Goal: Task Accomplishment & Management: Use online tool/utility

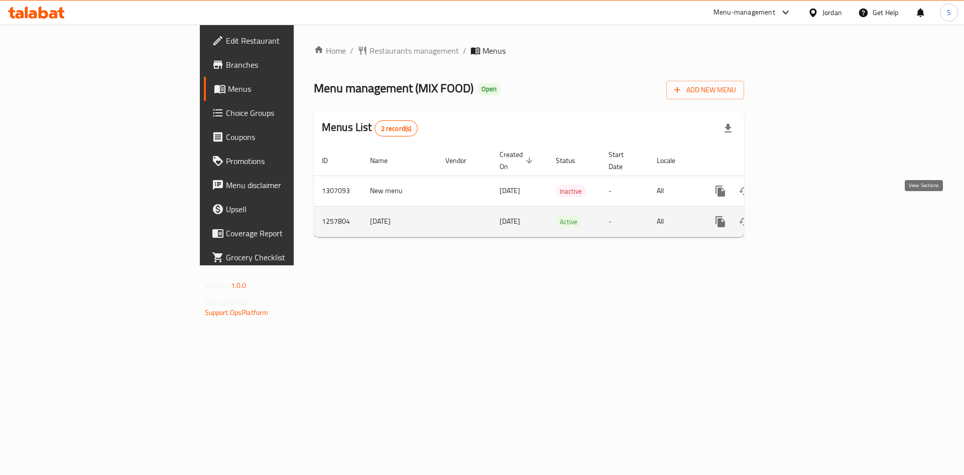
click at [799, 216] on icon "enhanced table" at bounding box center [793, 222] width 12 height 12
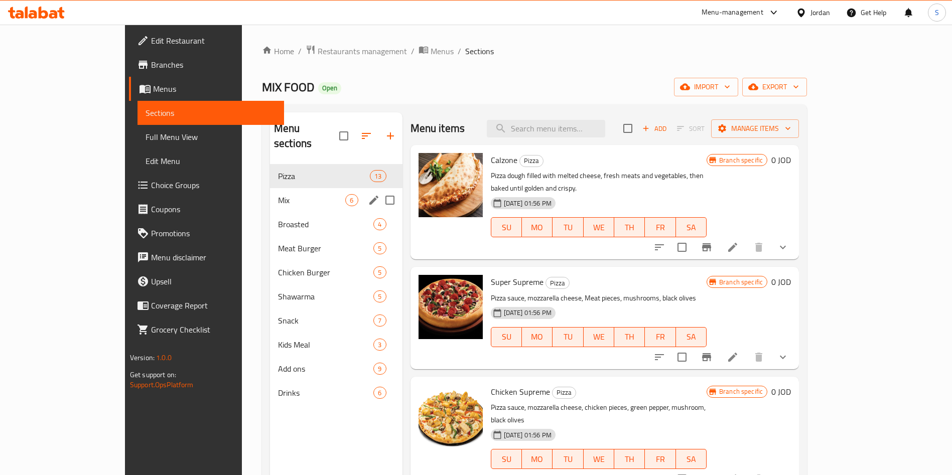
click at [278, 194] on span "Mix" at bounding box center [311, 200] width 67 height 12
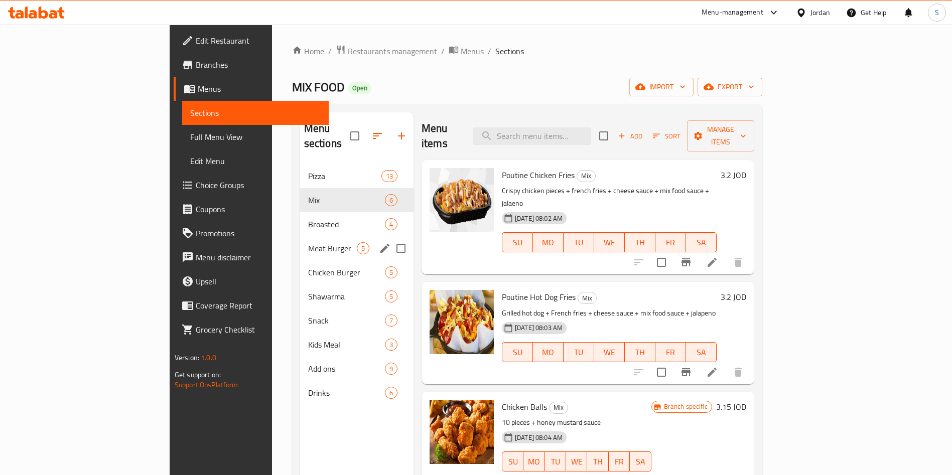
click at [300, 236] on div "Meat Burger 5" at bounding box center [356, 248] width 113 height 24
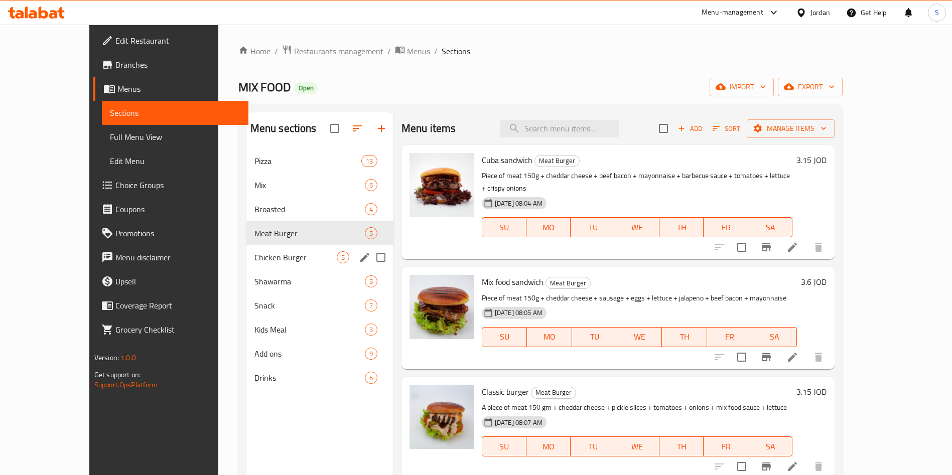
click at [255, 261] on span "Chicken Burger" at bounding box center [296, 257] width 82 height 12
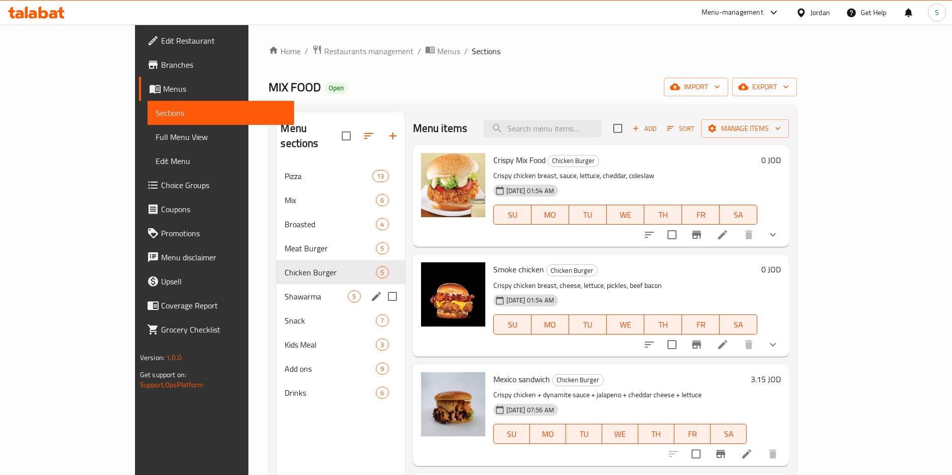
click at [277, 291] on div "Shawarma 5" at bounding box center [341, 297] width 128 height 24
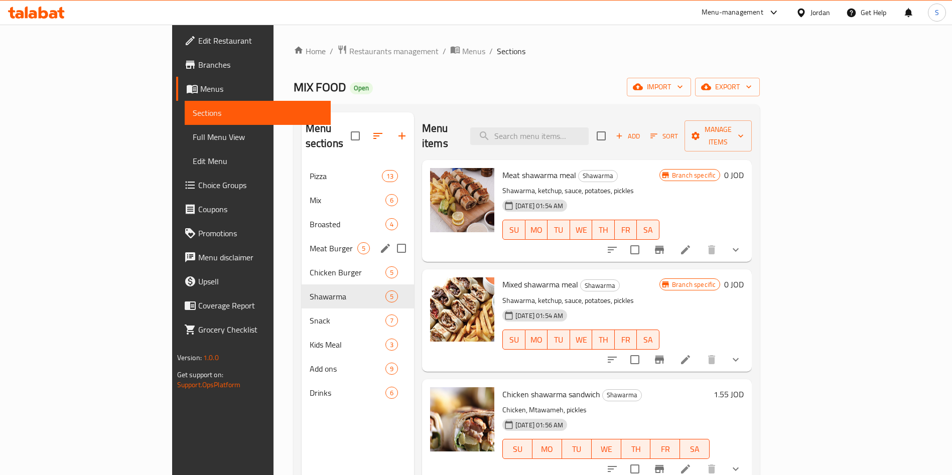
click at [302, 242] on div "Meat Burger 5" at bounding box center [358, 248] width 112 height 24
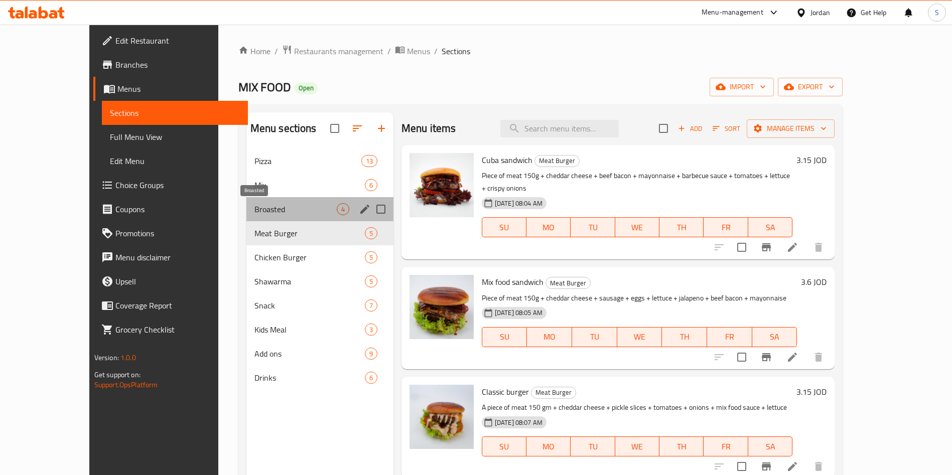
click at [255, 210] on span "Broasted" at bounding box center [296, 209] width 82 height 12
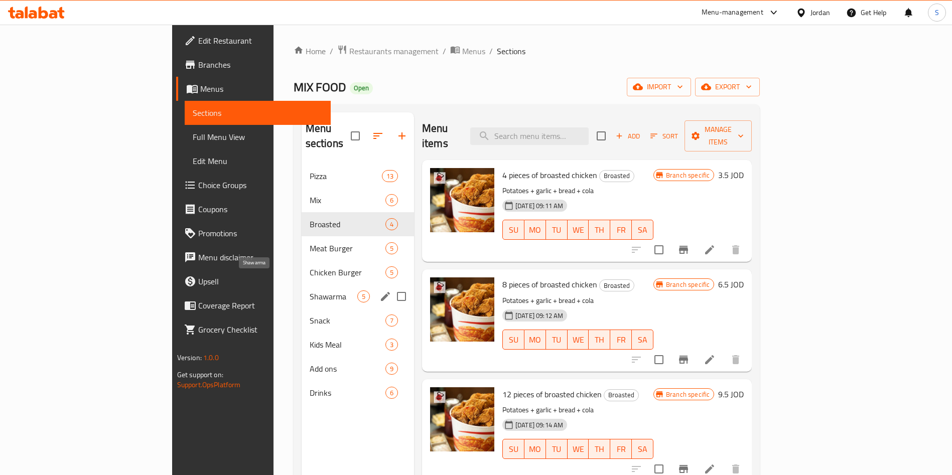
click at [310, 291] on span "Shawarma" at bounding box center [334, 297] width 48 height 12
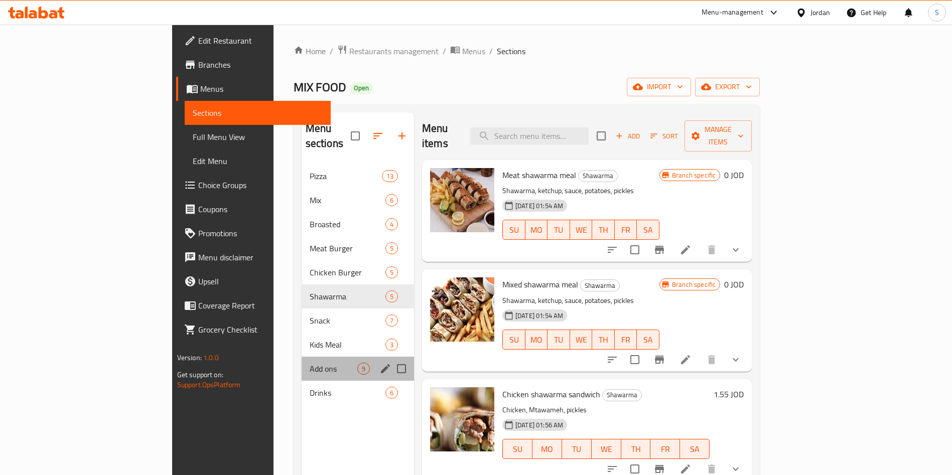
drag, startPoint x: 202, startPoint y: 346, endPoint x: 203, endPoint y: 351, distance: 5.1
click at [302, 357] on div "Add ons 9" at bounding box center [358, 369] width 112 height 24
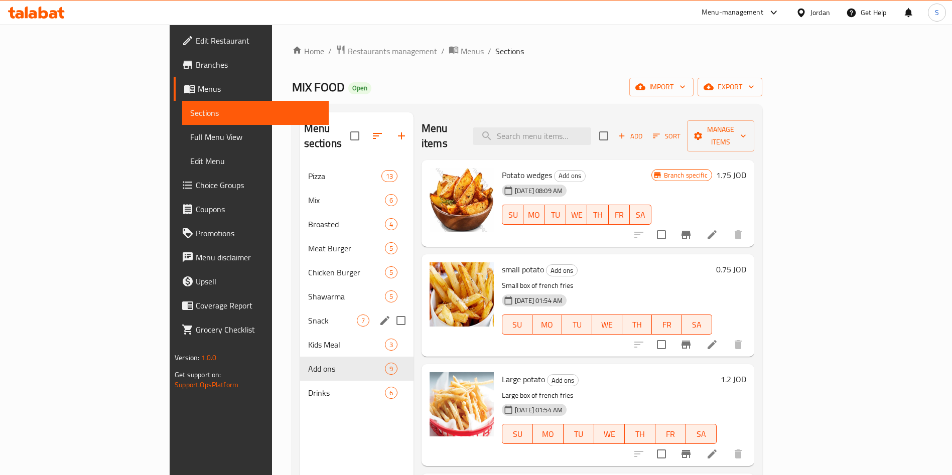
click at [300, 309] on div "Snack 7" at bounding box center [356, 321] width 113 height 24
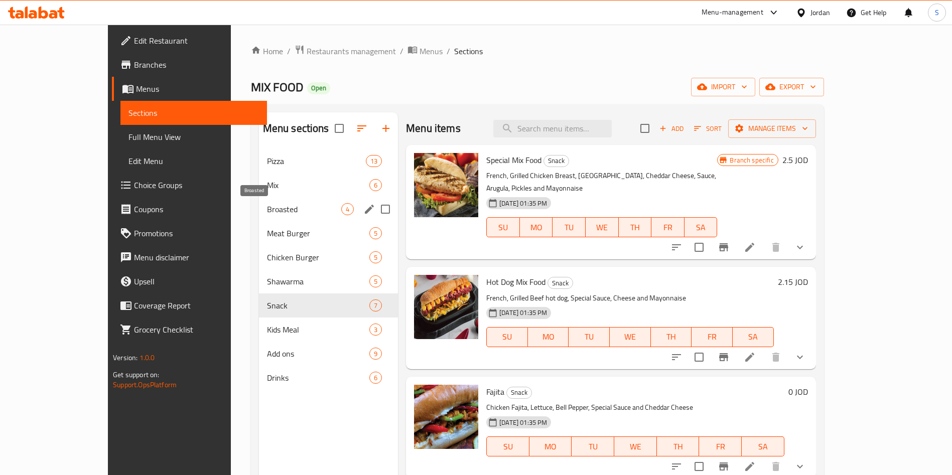
click at [267, 188] on span "Mix" at bounding box center [318, 185] width 102 height 12
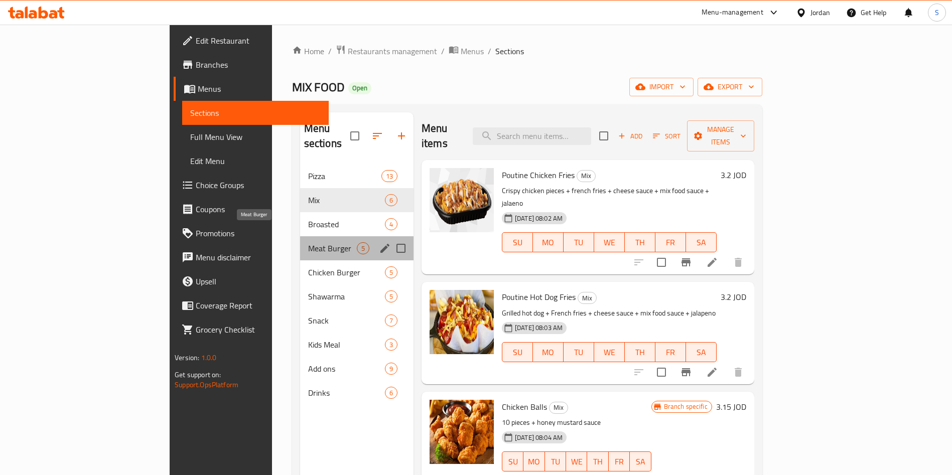
click at [308, 242] on span "Meat Burger" at bounding box center [332, 248] width 49 height 12
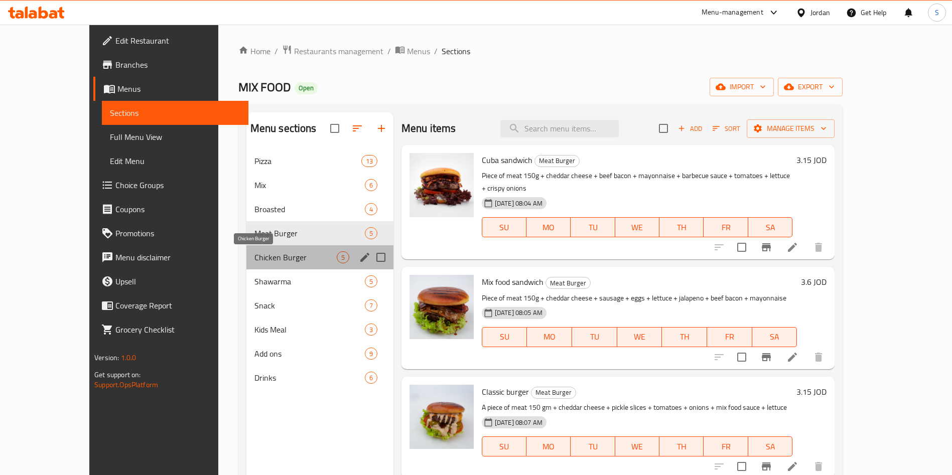
click at [255, 260] on span "Chicken Burger" at bounding box center [296, 257] width 82 height 12
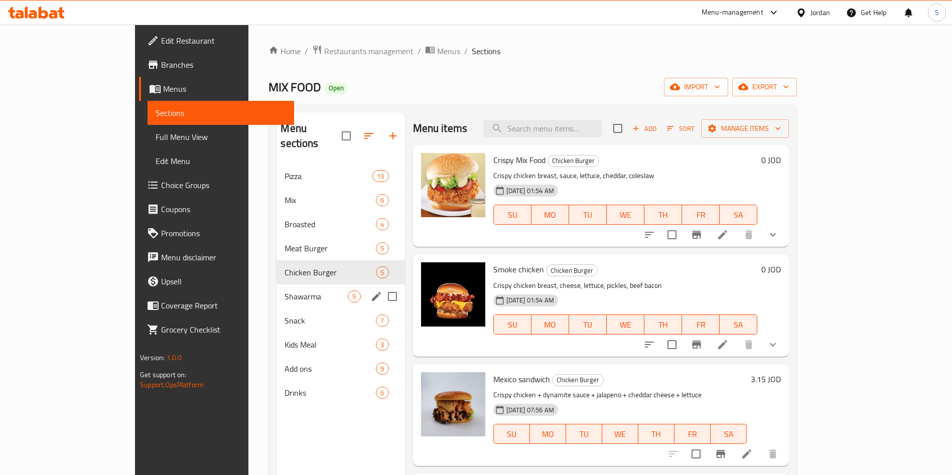
click at [277, 309] on div "Snack 7" at bounding box center [341, 321] width 128 height 24
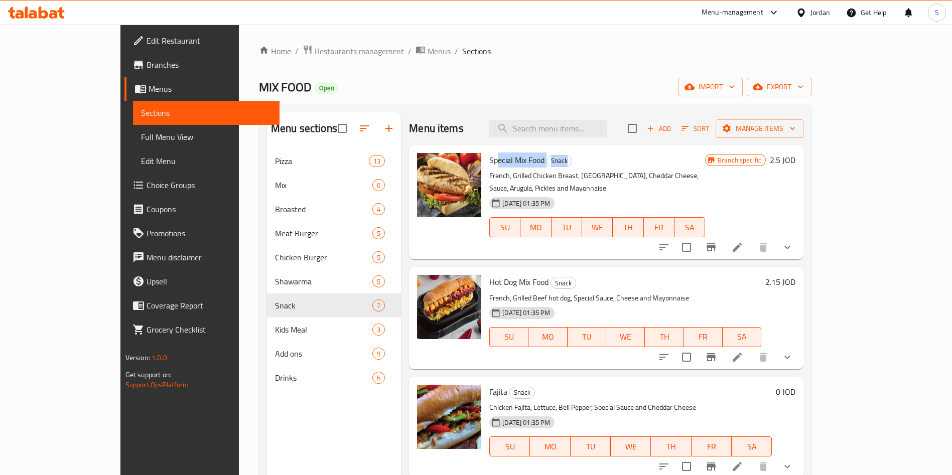
drag, startPoint x: 685, startPoint y: 158, endPoint x: 469, endPoint y: 157, distance: 215.9
click at [489, 157] on h6 "Special Mix Food Snack" at bounding box center [597, 160] width 216 height 14
click at [489, 157] on span "Special Mix Food" at bounding box center [516, 160] width 55 height 15
drag, startPoint x: 458, startPoint y: 157, endPoint x: 514, endPoint y: 160, distance: 55.8
click at [514, 160] on div "Special Mix Food Snack French, Grilled Chicken Breast, [GEOGRAPHIC_DATA], Chedd…" at bounding box center [597, 202] width 224 height 106
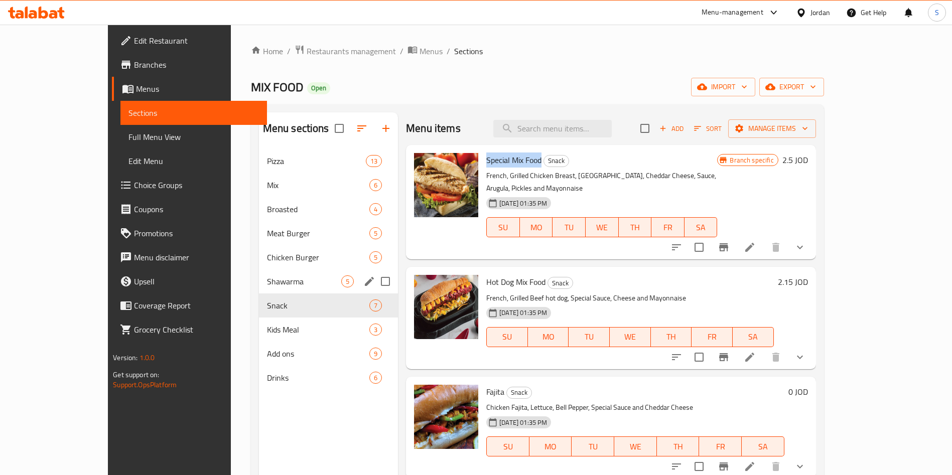
click at [259, 290] on div "Shawarma 5" at bounding box center [329, 282] width 140 height 24
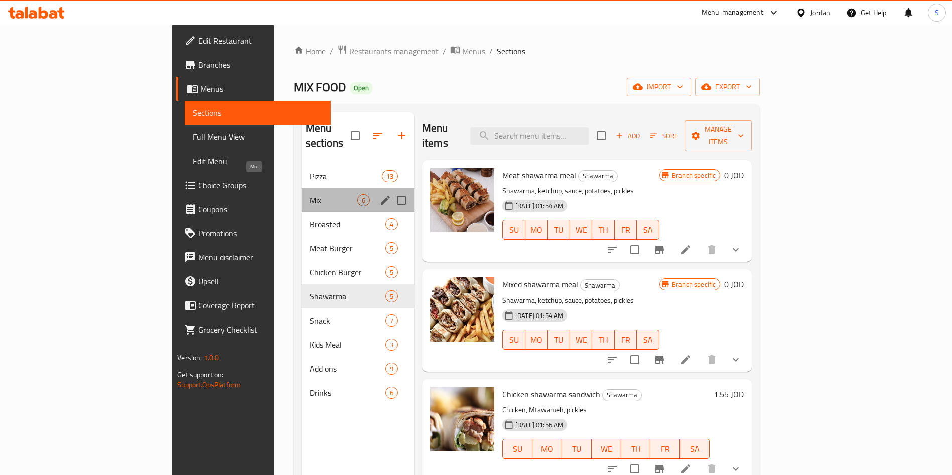
click at [310, 194] on span "Mix" at bounding box center [334, 200] width 48 height 12
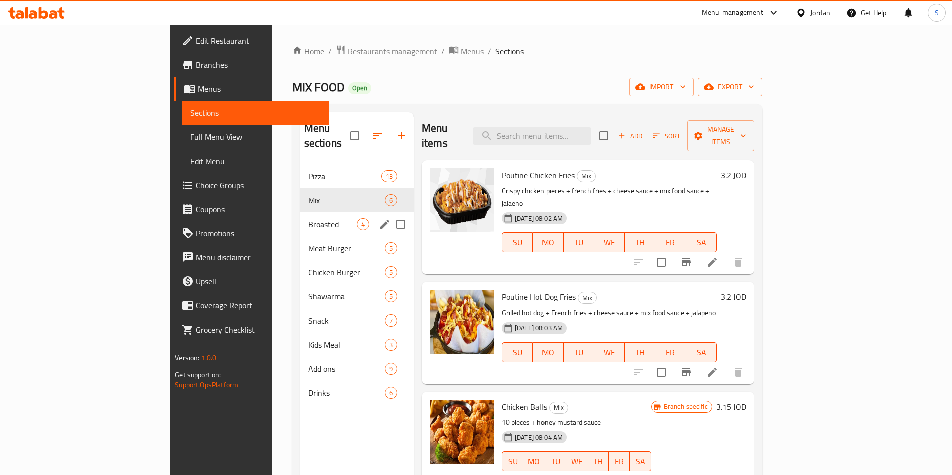
click at [308, 218] on span "Broasted" at bounding box center [332, 224] width 49 height 12
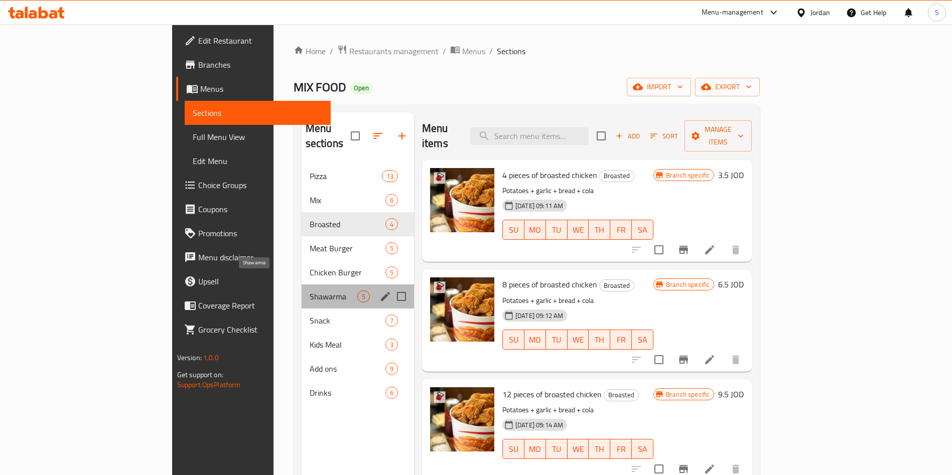
click at [310, 291] on span "Shawarma" at bounding box center [334, 297] width 48 height 12
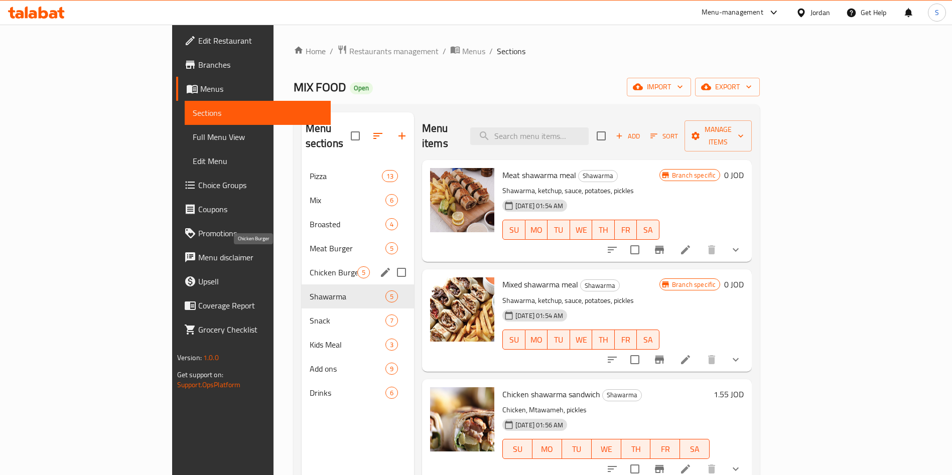
click at [310, 267] on span "Chicken Burger" at bounding box center [334, 273] width 48 height 12
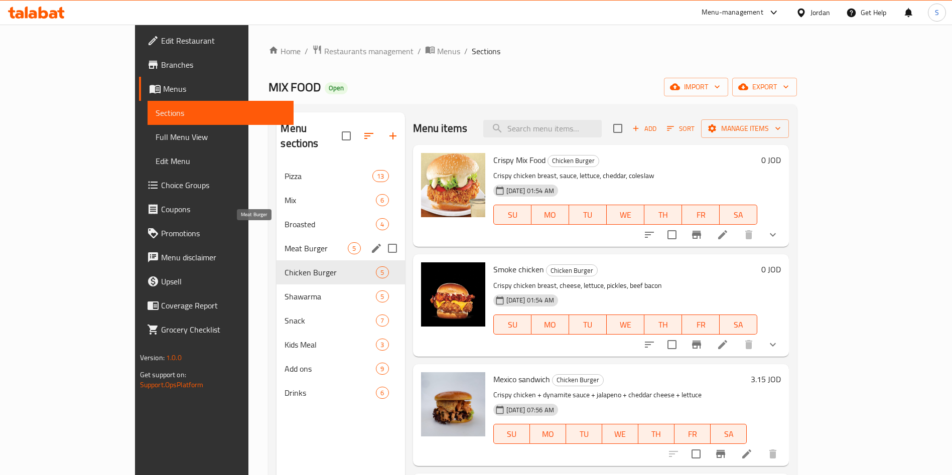
click at [285, 242] on span "Meat Burger" at bounding box center [316, 248] width 63 height 12
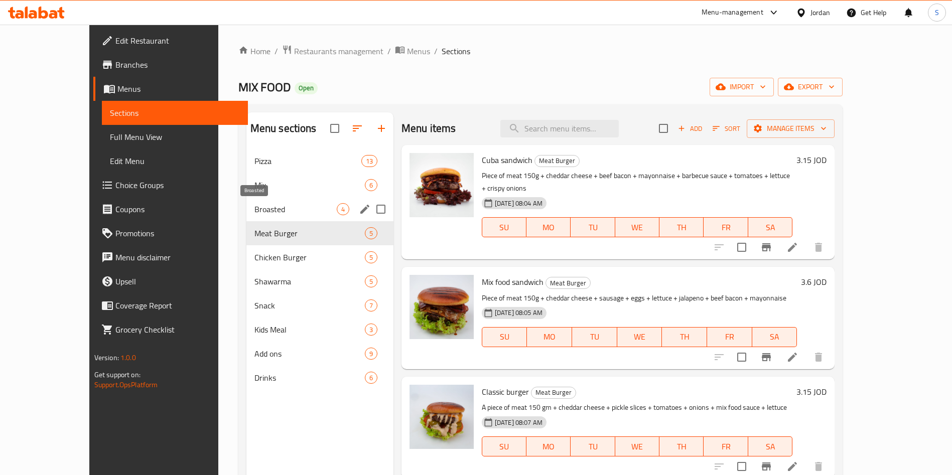
click at [255, 210] on span "Broasted" at bounding box center [296, 209] width 82 height 12
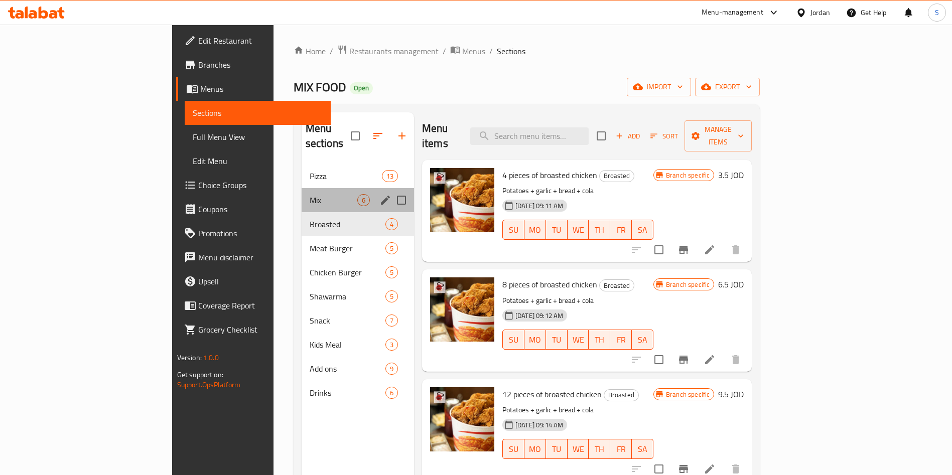
click at [302, 192] on div "Mix 6" at bounding box center [358, 200] width 112 height 24
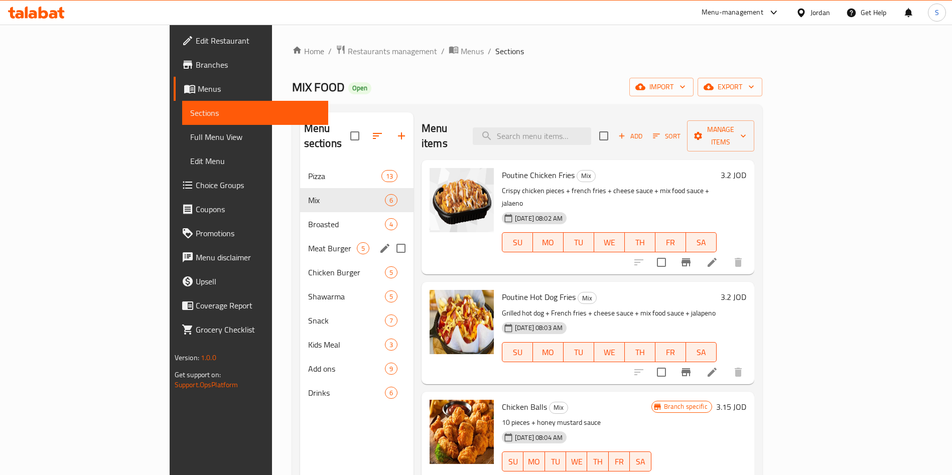
click at [308, 242] on span "Meat Burger" at bounding box center [332, 248] width 49 height 12
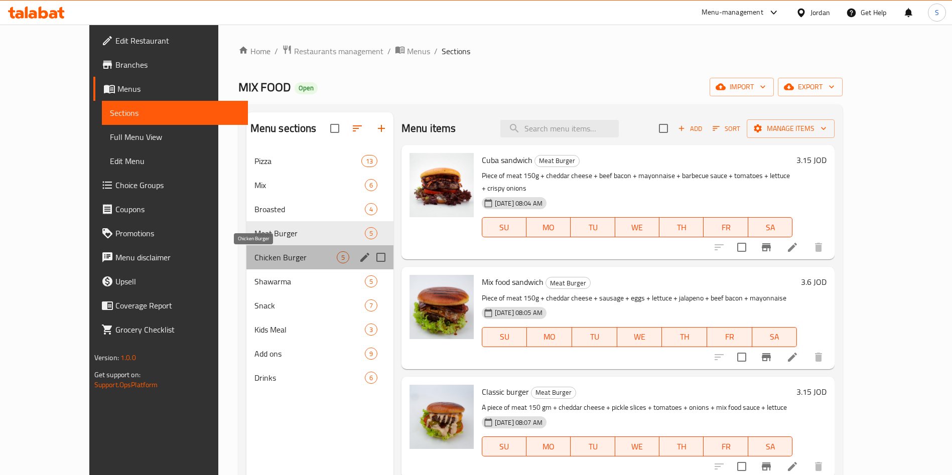
click at [255, 263] on span "Chicken Burger" at bounding box center [296, 257] width 82 height 12
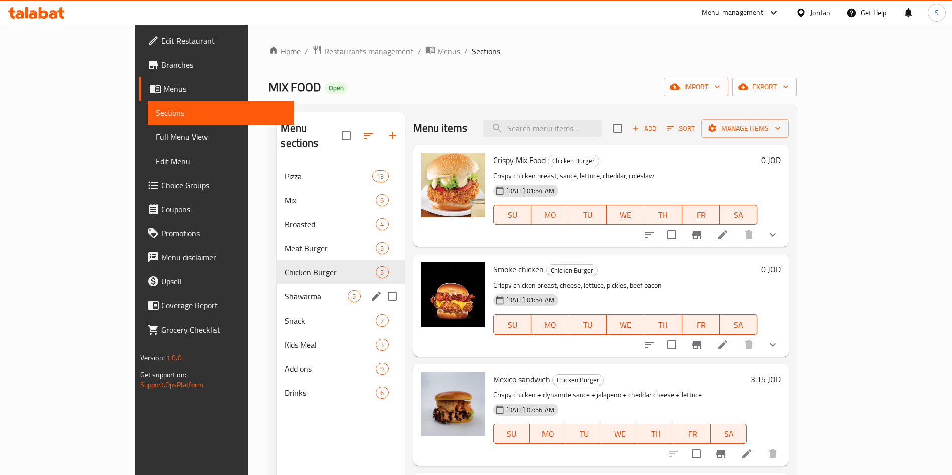
click at [277, 288] on div "Shawarma 5" at bounding box center [341, 297] width 128 height 24
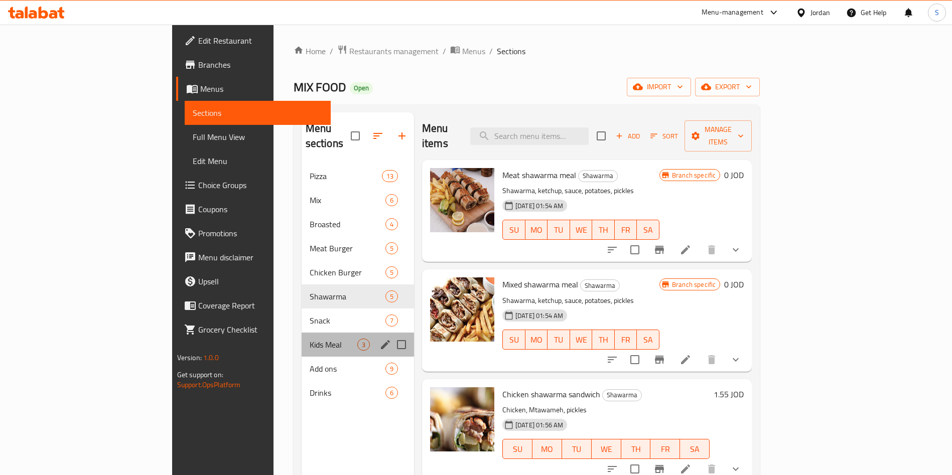
click at [302, 333] on div "Kids Meal 3" at bounding box center [358, 345] width 112 height 24
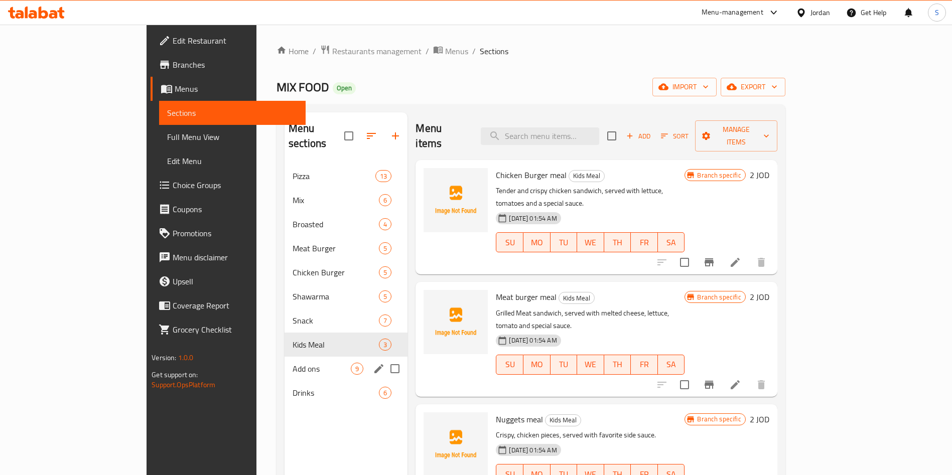
click at [285, 357] on div "Add ons 9" at bounding box center [346, 369] width 123 height 24
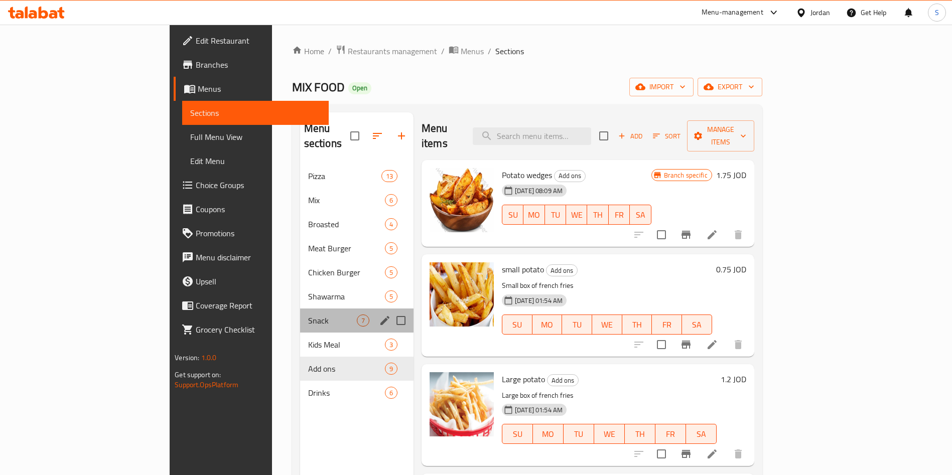
click at [300, 313] on div "Snack 7" at bounding box center [356, 321] width 113 height 24
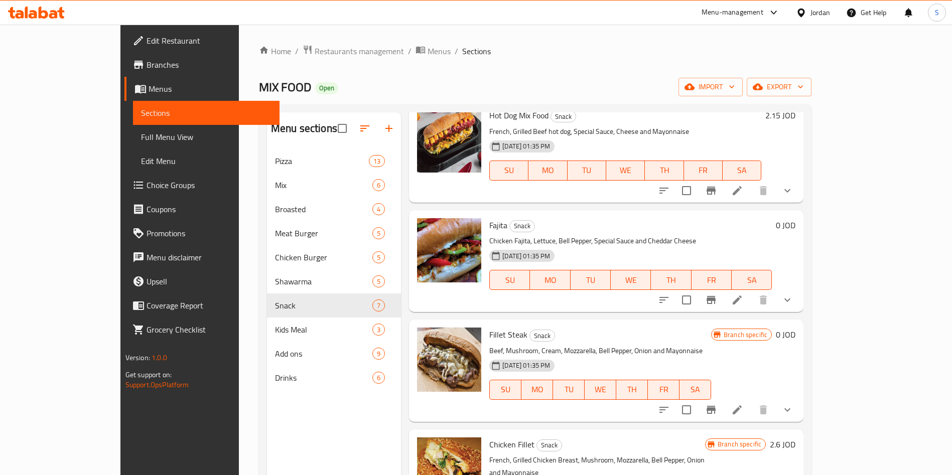
drag, startPoint x: 906, startPoint y: 287, endPoint x: 911, endPoint y: 257, distance: 31.0
click at [804, 260] on div "Fajita Snack Chicken Fajita, Lettuce, Bell Pepper, Special Sauce and Cheddar Ch…" at bounding box center [606, 261] width 395 height 102
drag, startPoint x: 912, startPoint y: 253, endPoint x: 920, endPoint y: 216, distance: 37.6
click at [804, 216] on div "Menu items Add Sort Manage items Special Mix Food Snack French, Grilled Chicken…" at bounding box center [602, 349] width 403 height 475
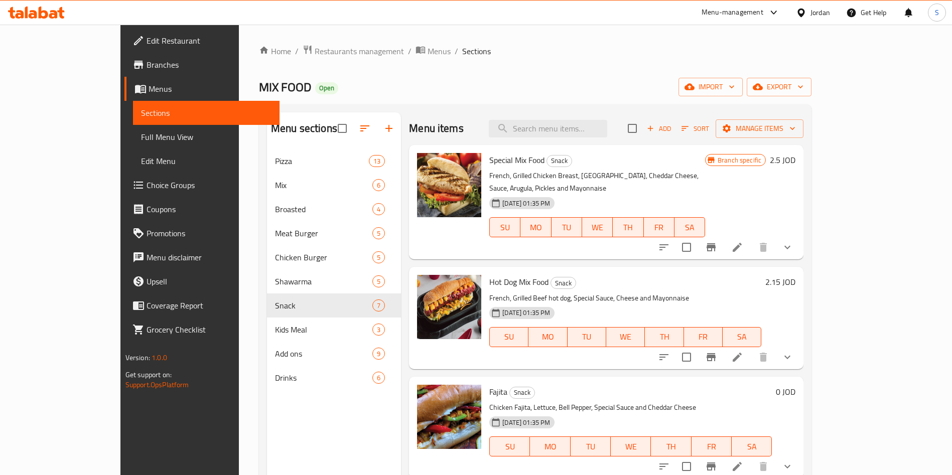
drag, startPoint x: 909, startPoint y: 186, endPoint x: 911, endPoint y: 235, distance: 48.7
click at [804, 235] on div "Special Mix Food Snack French, Grilled Chicken Breast, [GEOGRAPHIC_DATA], Chedd…" at bounding box center [606, 202] width 395 height 114
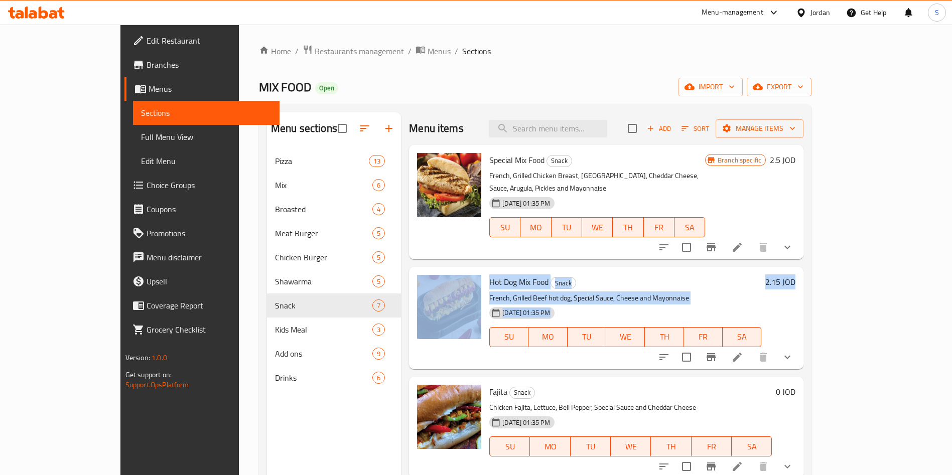
drag, startPoint x: 911, startPoint y: 235, endPoint x: 914, endPoint y: 302, distance: 66.8
click at [804, 302] on div "Menu items Add Sort Manage items Special Mix Food Snack French, Grilled Chicken…" at bounding box center [602, 349] width 403 height 475
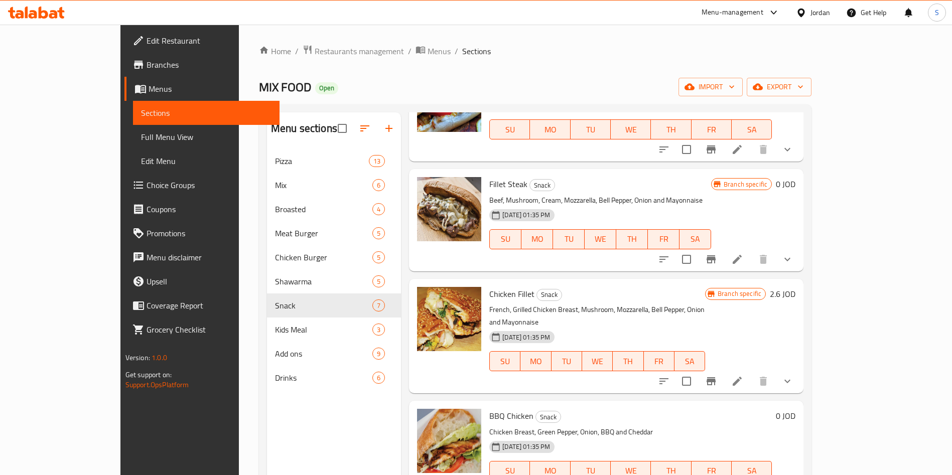
click at [147, 67] on span "Branches" at bounding box center [209, 65] width 125 height 12
